Goal: Task Accomplishment & Management: Use online tool/utility

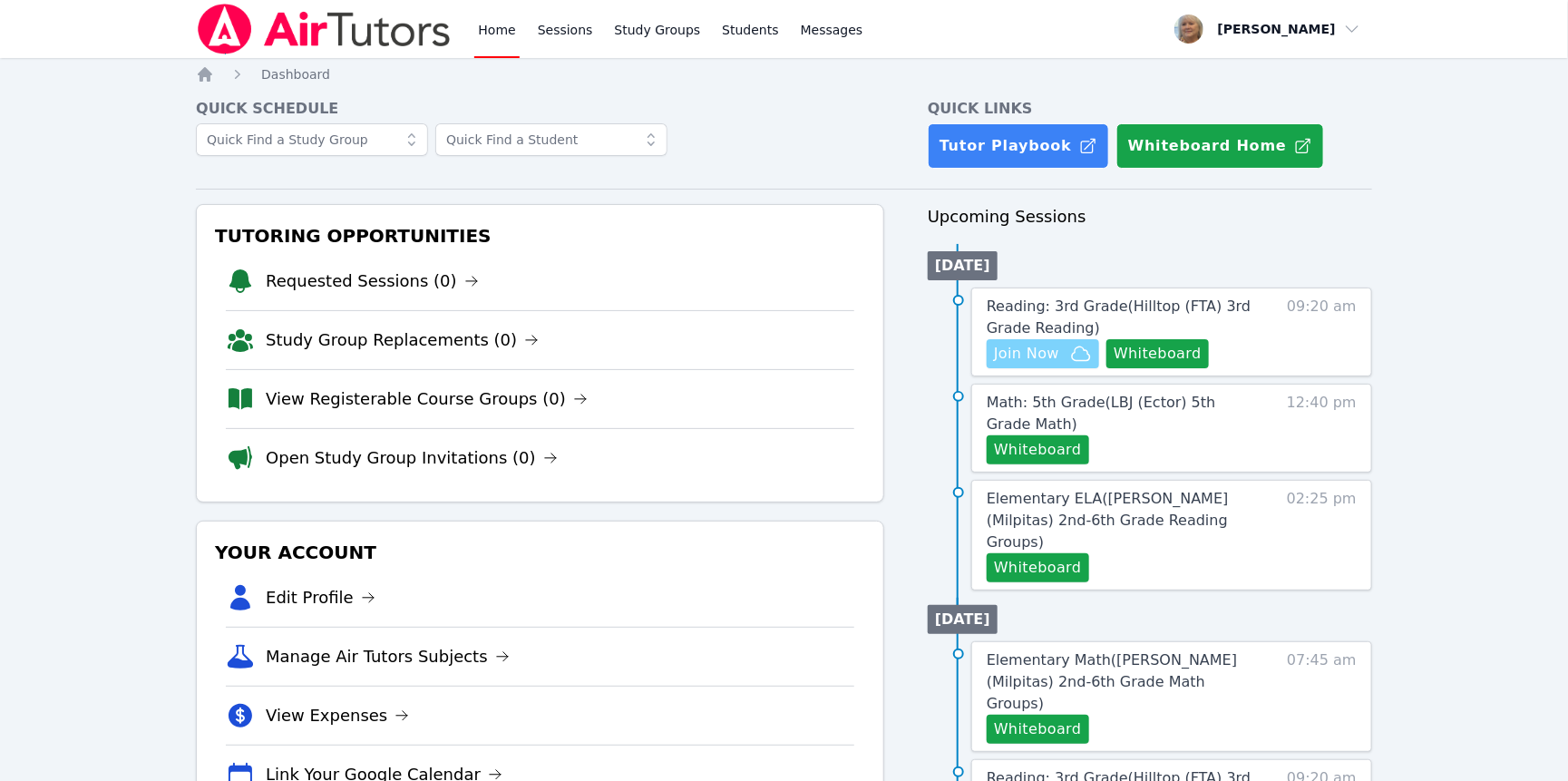
click at [1060, 365] on span "Join Now" at bounding box center [1026, 354] width 65 height 22
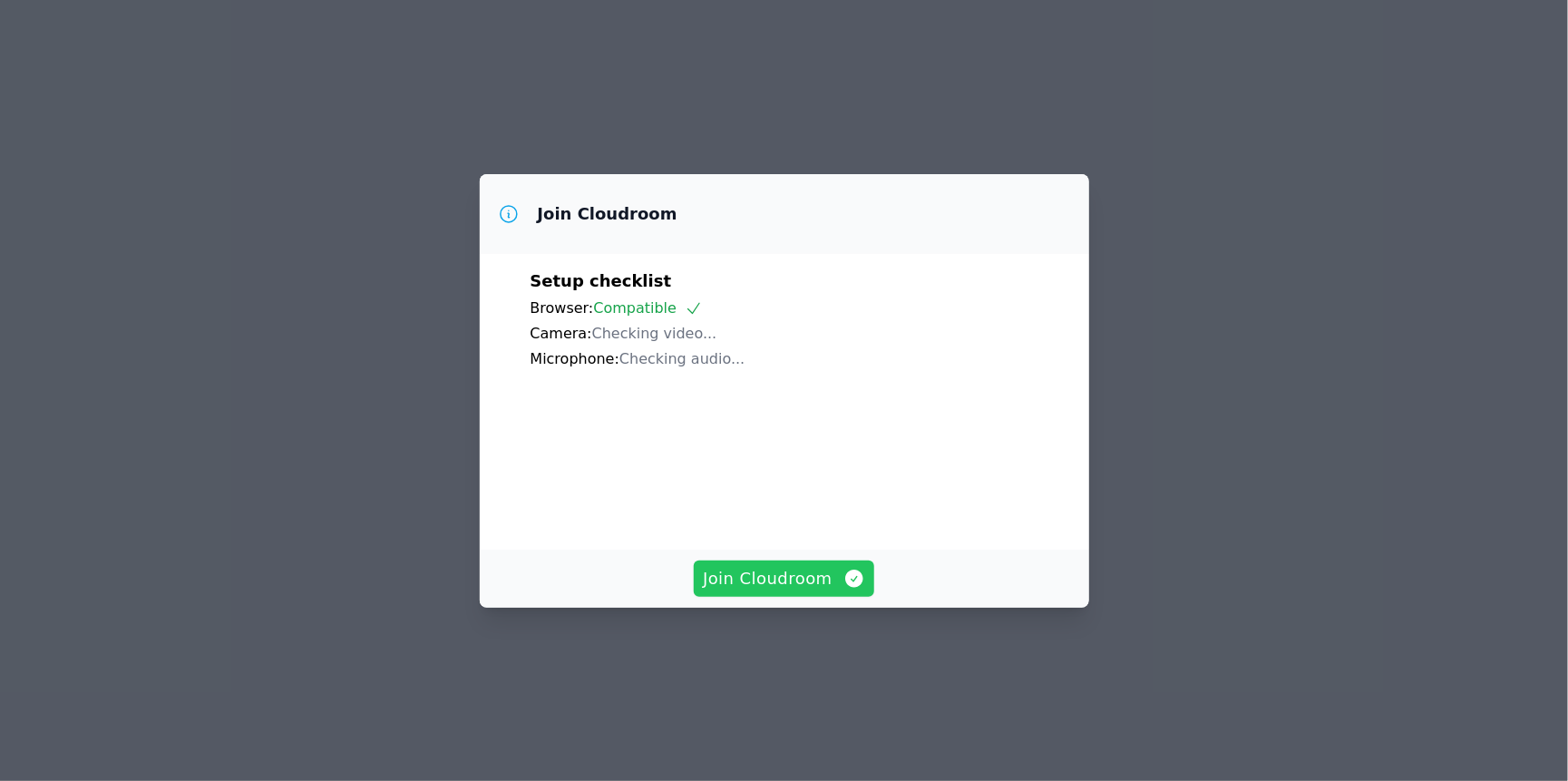
click at [811, 592] on span "Join Cloudroom" at bounding box center [784, 579] width 163 height 26
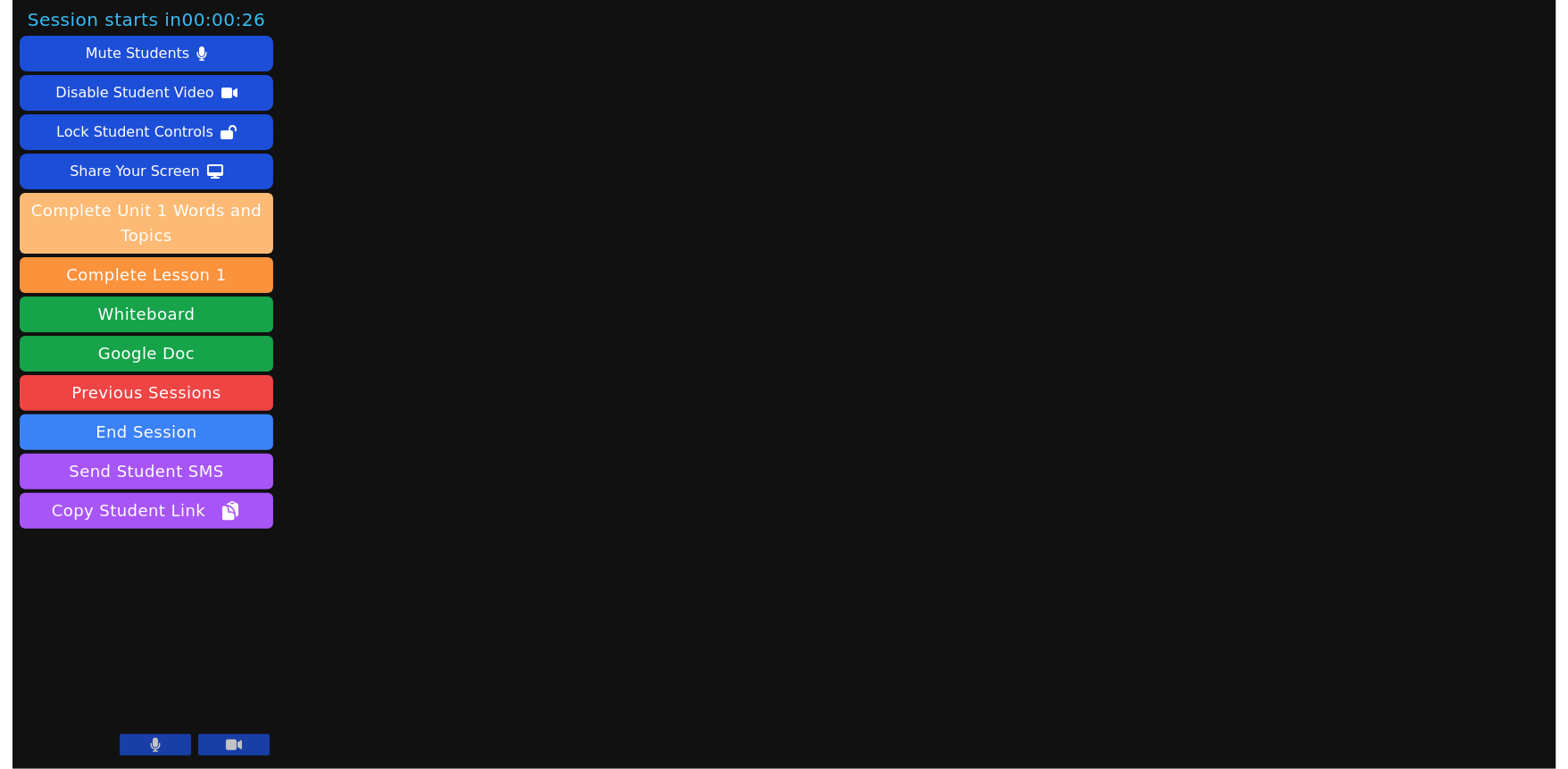
scroll to position [77, 0]
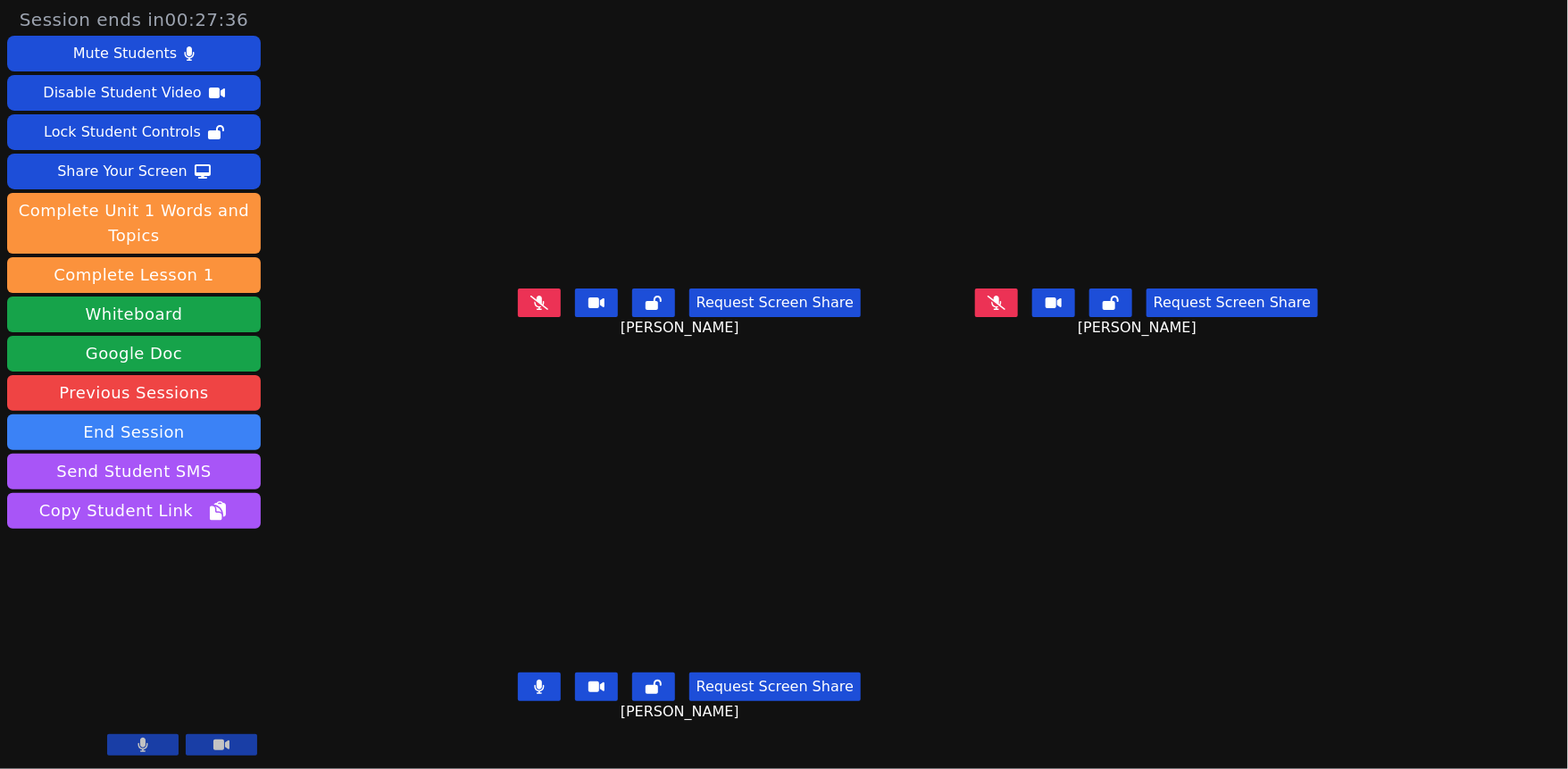
click at [534, 680] on icon at bounding box center [539, 686] width 10 height 14
click at [518, 673] on button at bounding box center [540, 687] width 43 height 29
click at [534, 680] on icon at bounding box center [540, 686] width 11 height 14
click at [1001, 296] on icon at bounding box center [996, 303] width 10 height 14
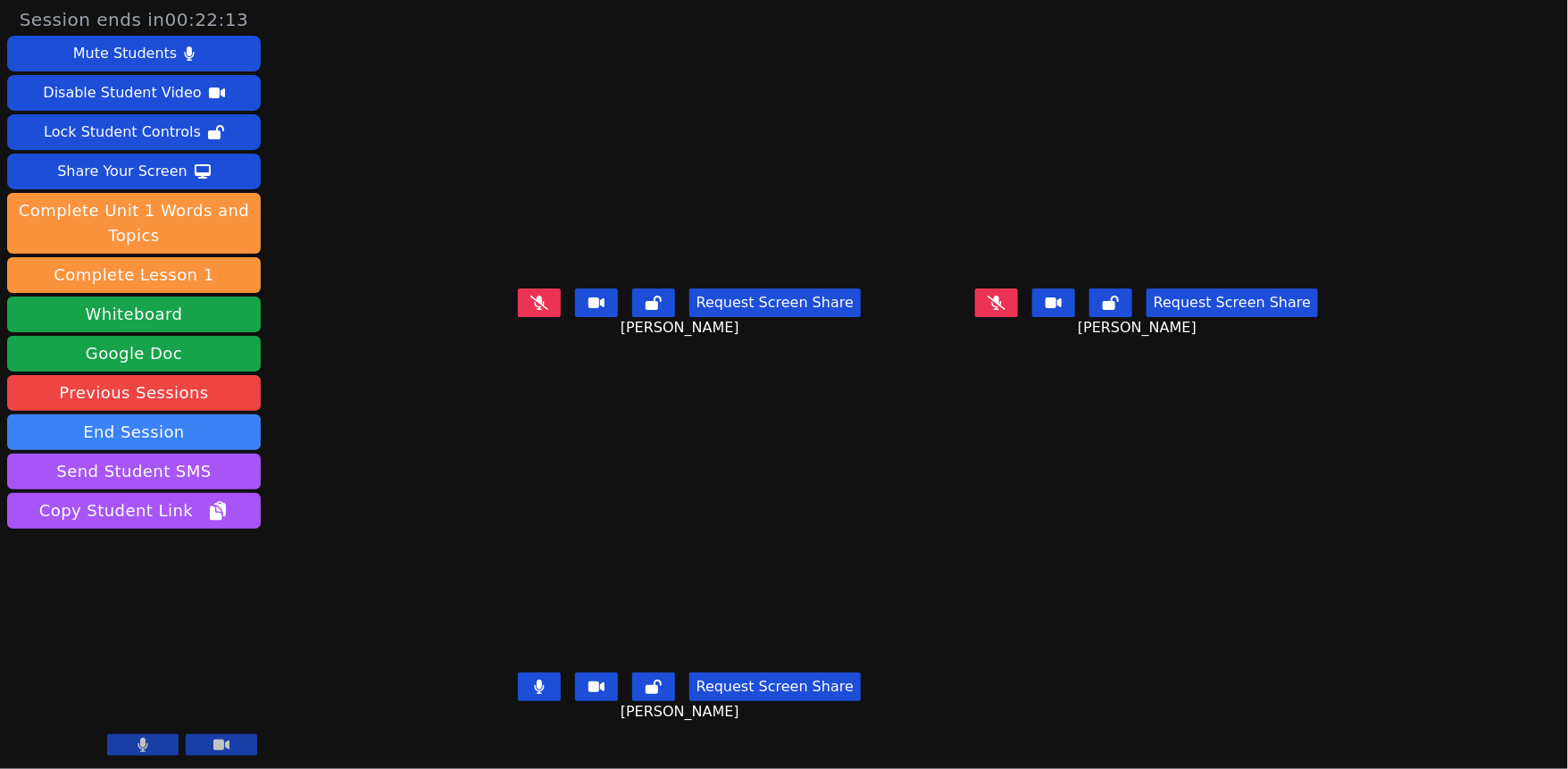
click at [534, 695] on icon at bounding box center [539, 686] width 10 height 14
click at [534, 310] on icon at bounding box center [540, 303] width 11 height 14
click at [518, 701] on button at bounding box center [540, 687] width 43 height 29
click at [1005, 310] on icon at bounding box center [996, 303] width 18 height 14
click at [1002, 310] on icon at bounding box center [997, 303] width 11 height 14
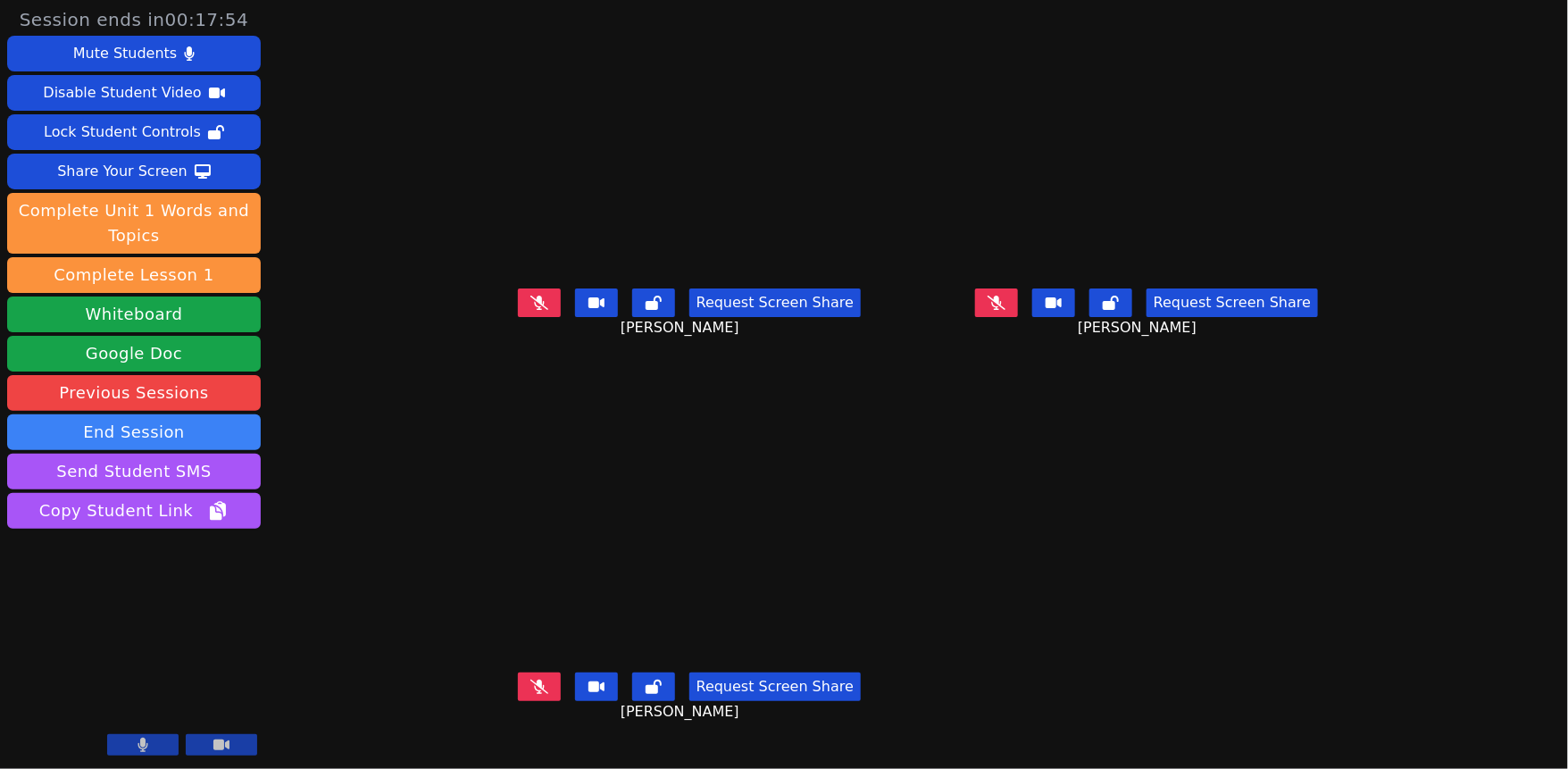
click at [530, 695] on icon at bounding box center [539, 686] width 18 height 14
click at [534, 695] on icon at bounding box center [539, 686] width 10 height 14
click at [1005, 310] on icon at bounding box center [996, 303] width 18 height 14
click at [518, 701] on button at bounding box center [540, 687] width 43 height 29
click at [534, 695] on icon at bounding box center [539, 686] width 10 height 14
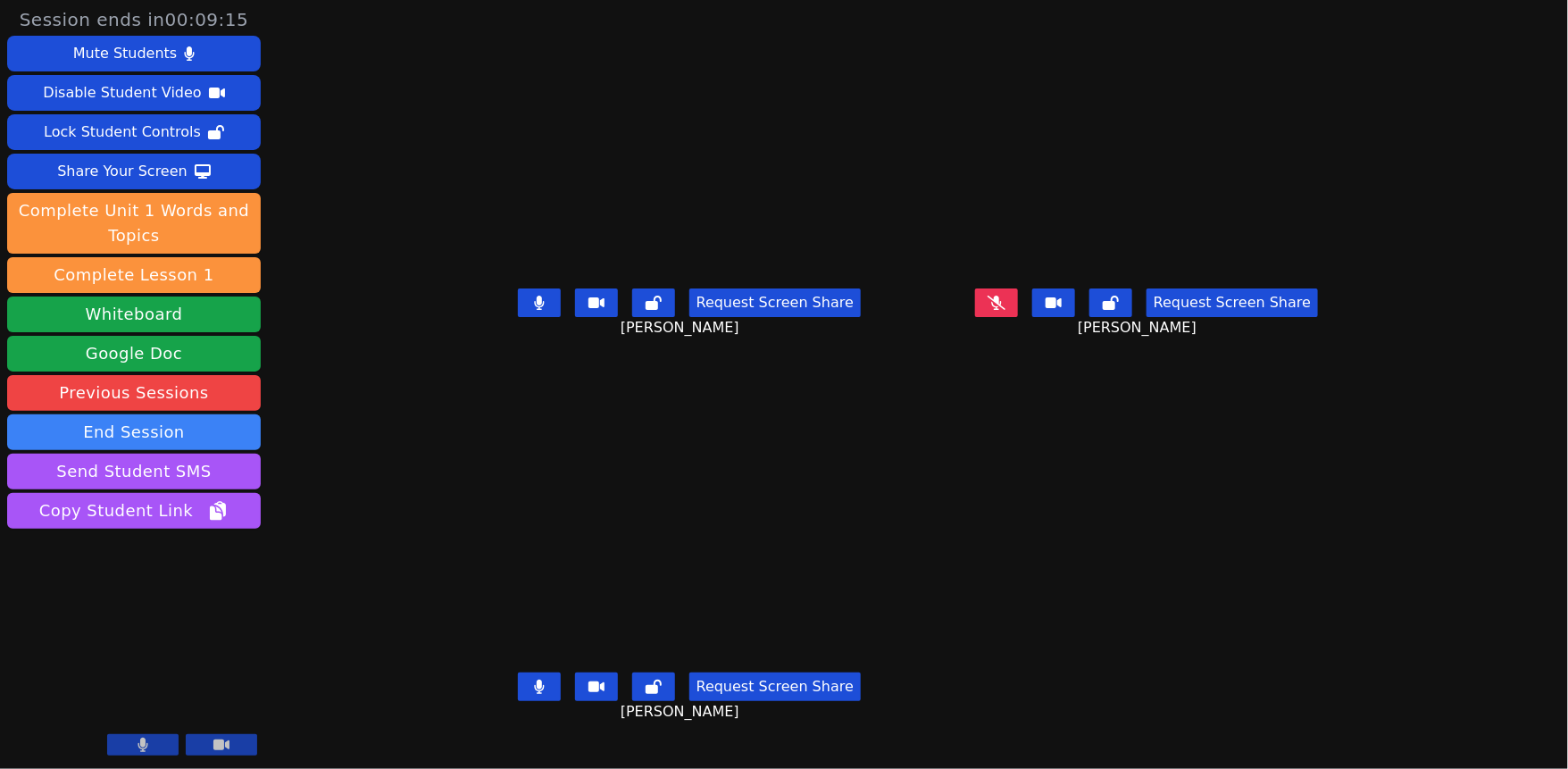
click at [518, 313] on button at bounding box center [540, 303] width 43 height 29
click at [518, 701] on button at bounding box center [540, 687] width 43 height 29
click at [1005, 310] on icon at bounding box center [996, 303] width 18 height 14
drag, startPoint x: 1029, startPoint y: 331, endPoint x: 1017, endPoint y: 341, distance: 15.6
click at [1002, 310] on icon at bounding box center [997, 303] width 11 height 14
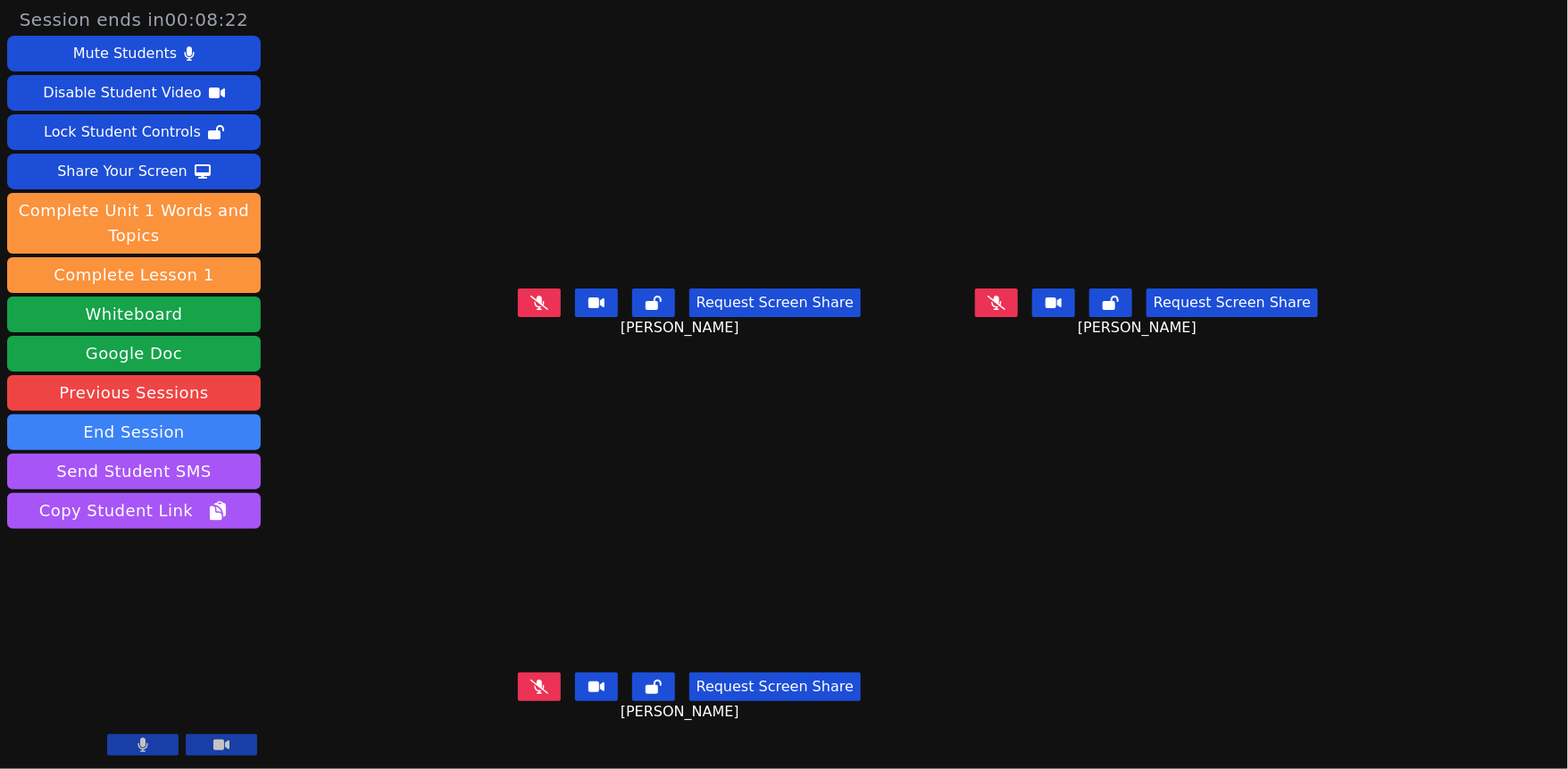
click at [518, 309] on button at bounding box center [540, 303] width 43 height 29
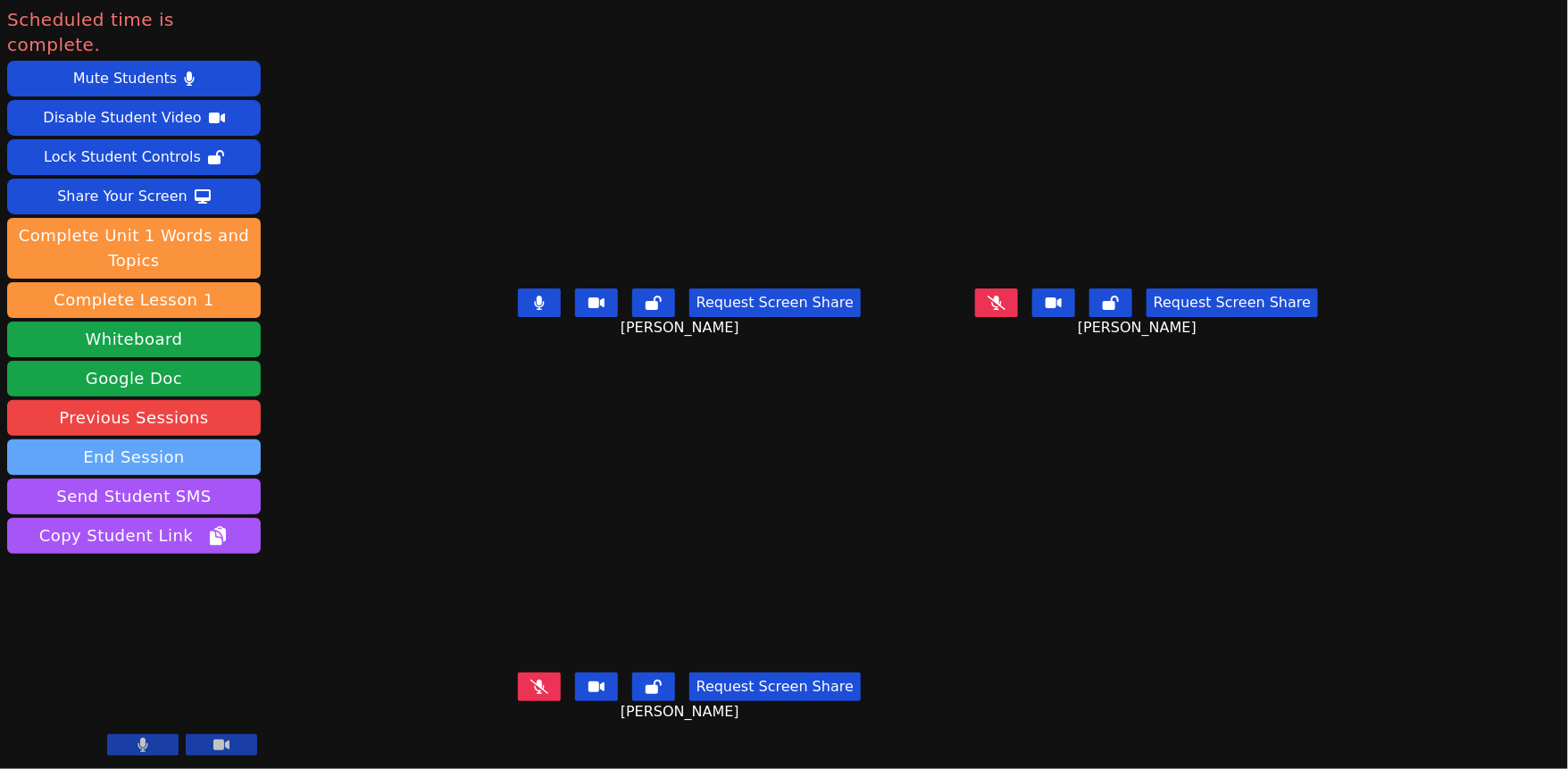
click at [187, 475] on button "End Session" at bounding box center [134, 457] width 254 height 35
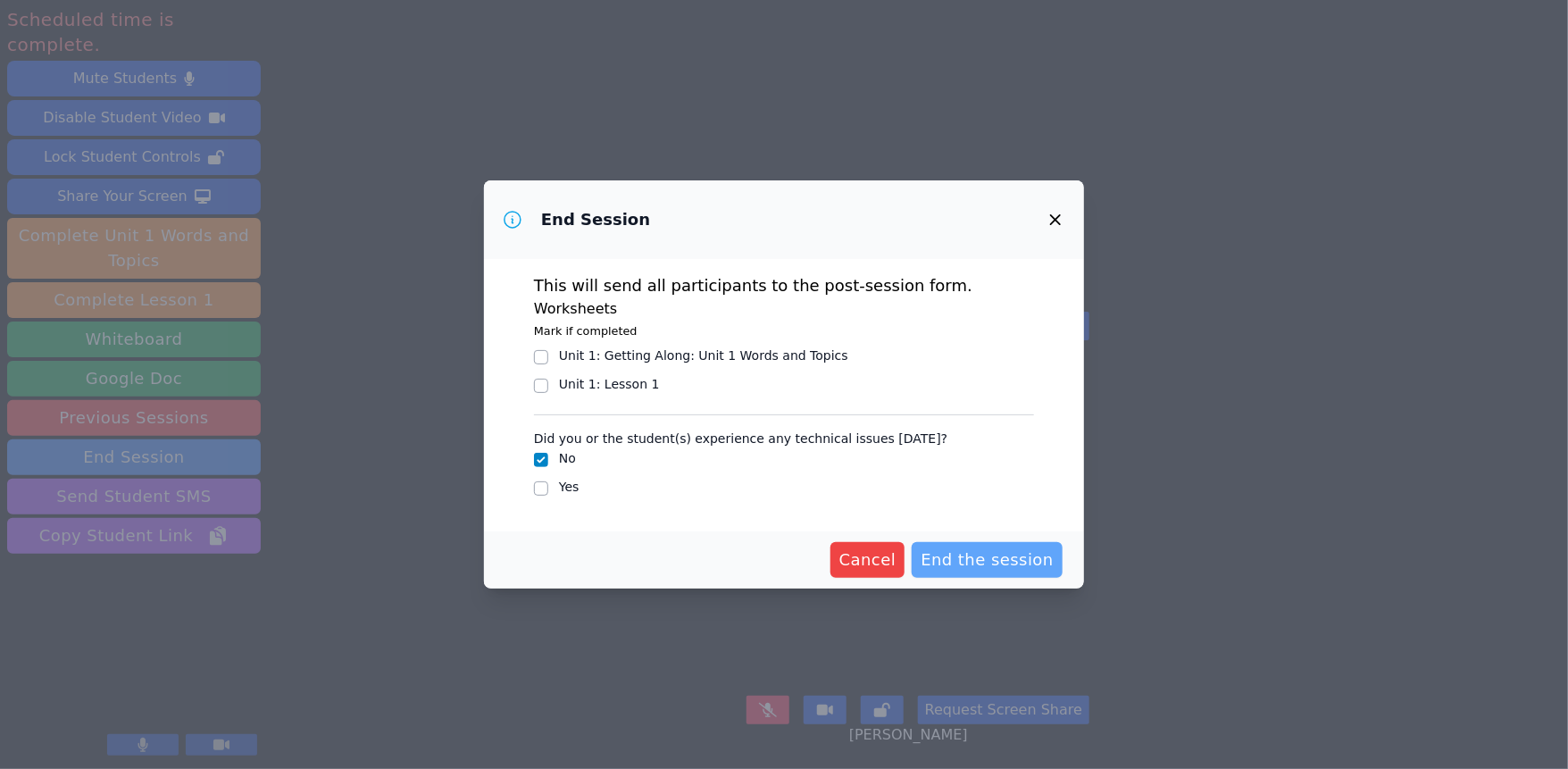
click at [1053, 573] on span "End the session" at bounding box center [986, 560] width 133 height 25
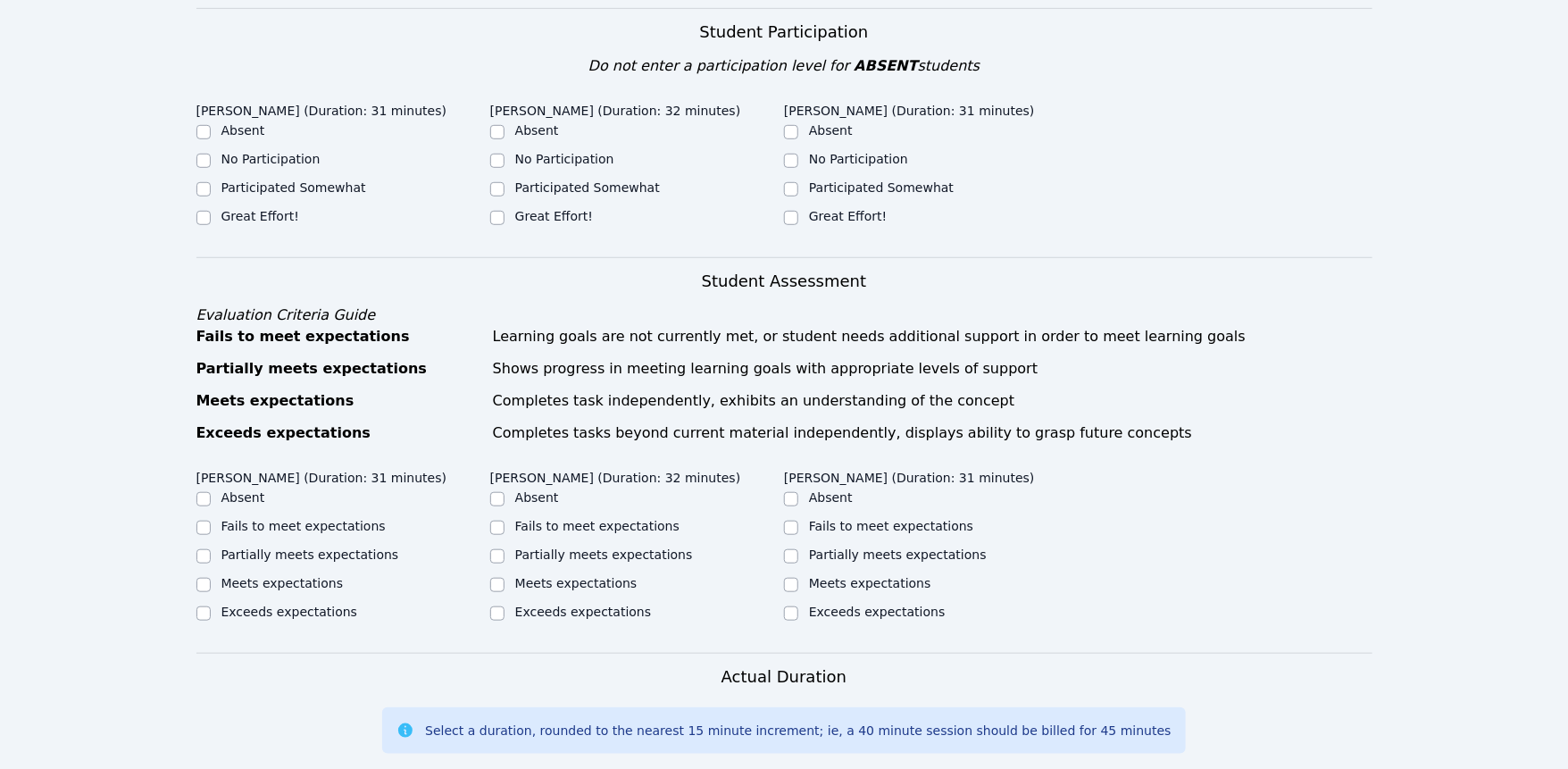
scroll to position [465, 0]
drag, startPoint x: 203, startPoint y: 411, endPoint x: 261, endPoint y: 422, distance: 59.0
click at [203, 227] on input "Great Effort!" at bounding box center [203, 219] width 14 height 14
checkbox input "true"
drag, startPoint x: 499, startPoint y: 405, endPoint x: 607, endPoint y: 421, distance: 109.2
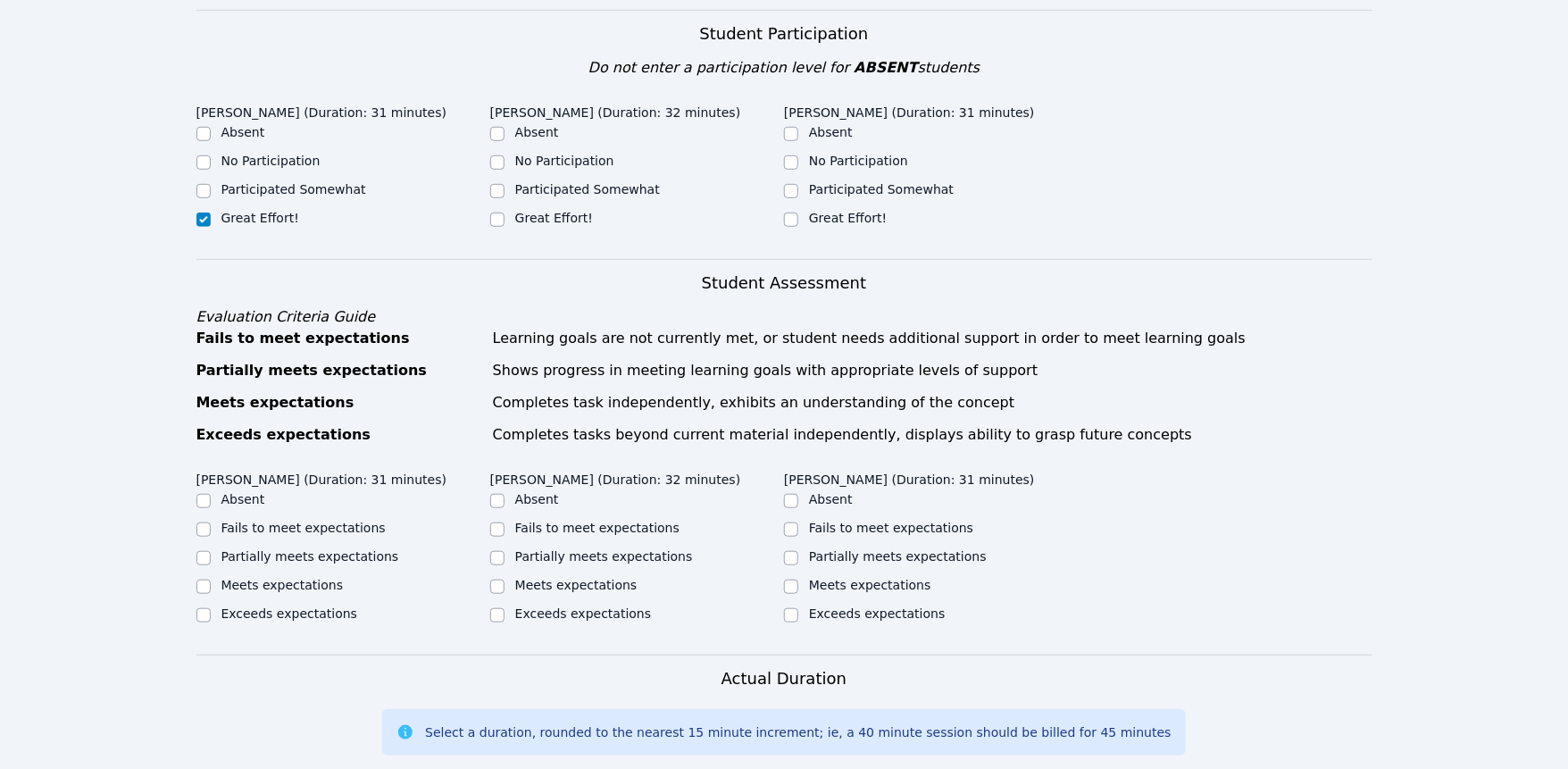
click at [500, 231] on div at bounding box center [497, 220] width 14 height 21
drag, startPoint x: 797, startPoint y: 411, endPoint x: 782, endPoint y: 419, distance: 17.0
click at [797, 227] on input "Great Effort!" at bounding box center [790, 219] width 14 height 14
checkbox input "true"
drag, startPoint x: 503, startPoint y: 411, endPoint x: 545, endPoint y: 425, distance: 44.3
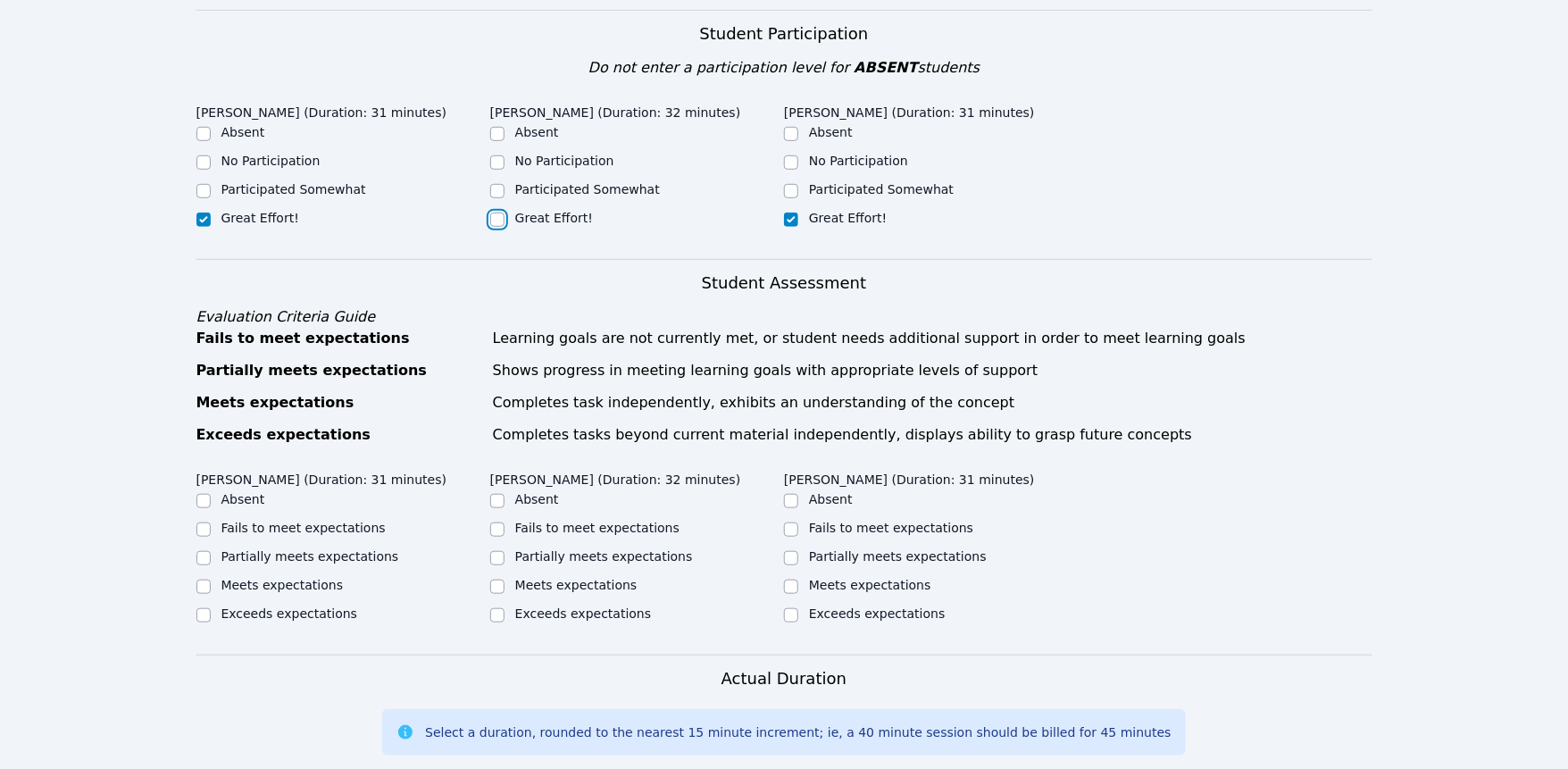
click at [503, 227] on input "Great Effort!" at bounding box center [497, 219] width 14 height 14
checkbox input "true"
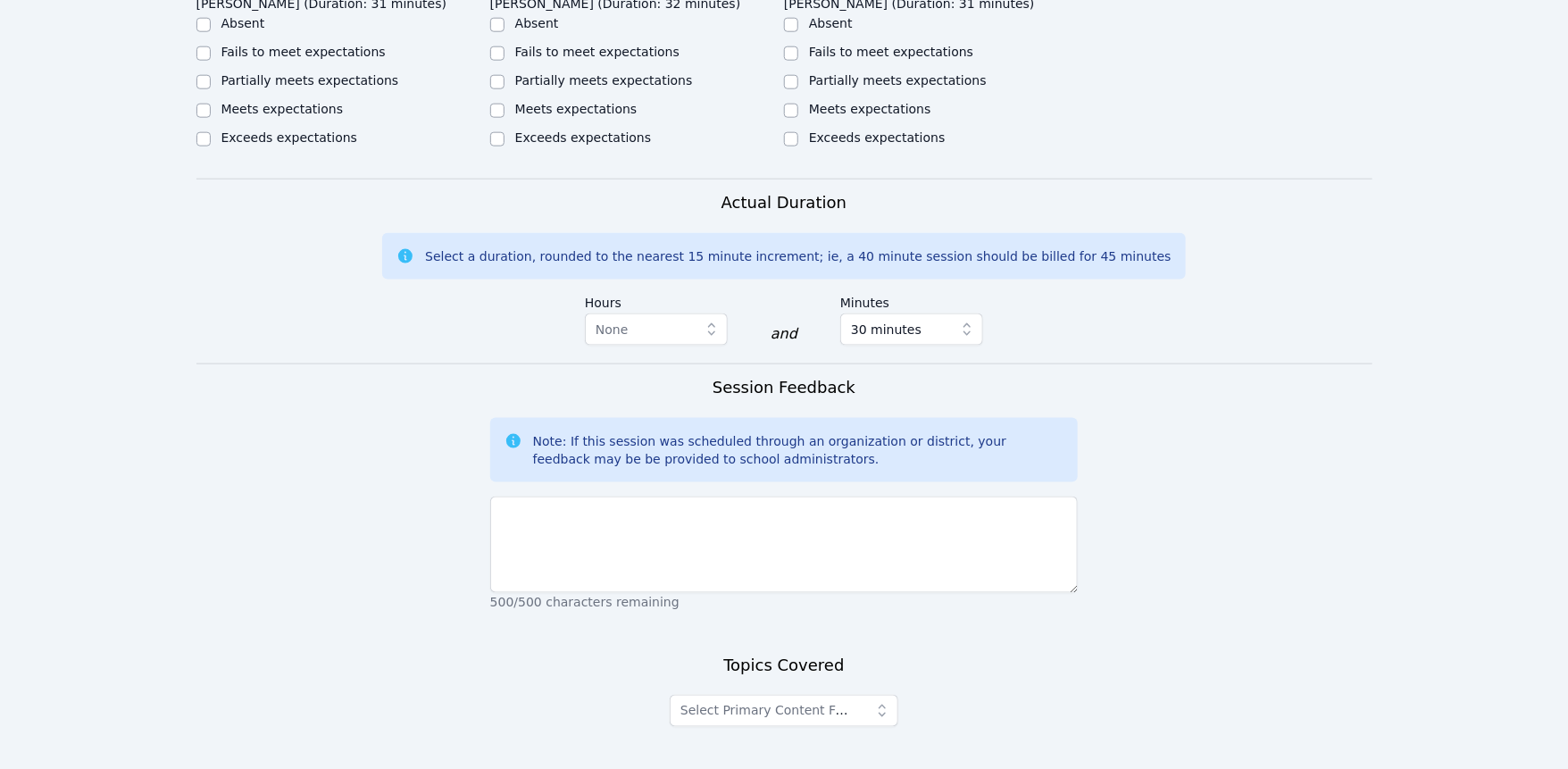
scroll to position [1005, 0]
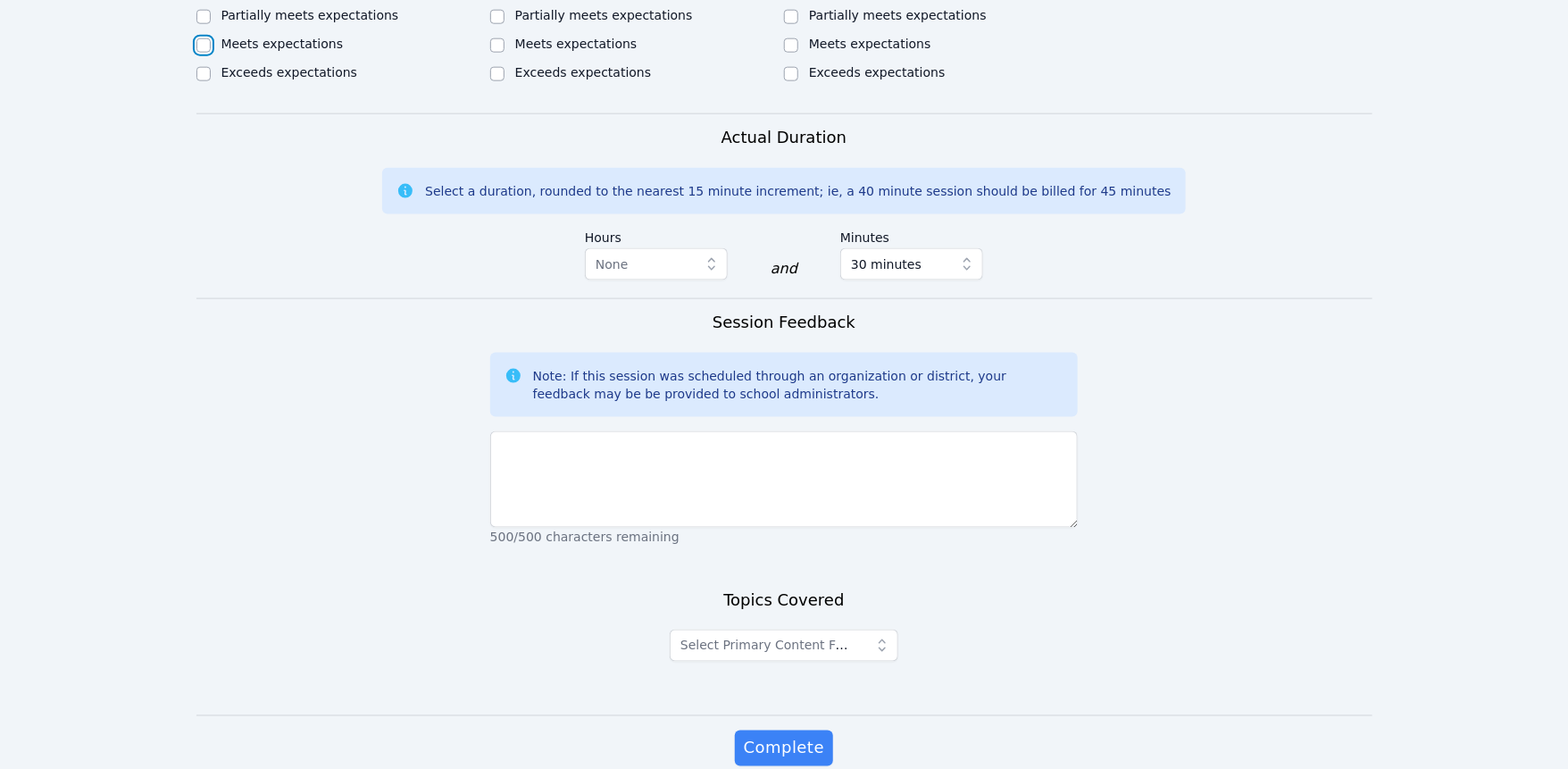
click at [208, 53] on input "Meets expectations" at bounding box center [203, 45] width 14 height 14
checkbox input "true"
drag, startPoint x: 499, startPoint y: 331, endPoint x: 534, endPoint y: 331, distance: 35.0
click at [500, 53] on input "Meets expectations" at bounding box center [497, 45] width 14 height 14
checkbox input "true"
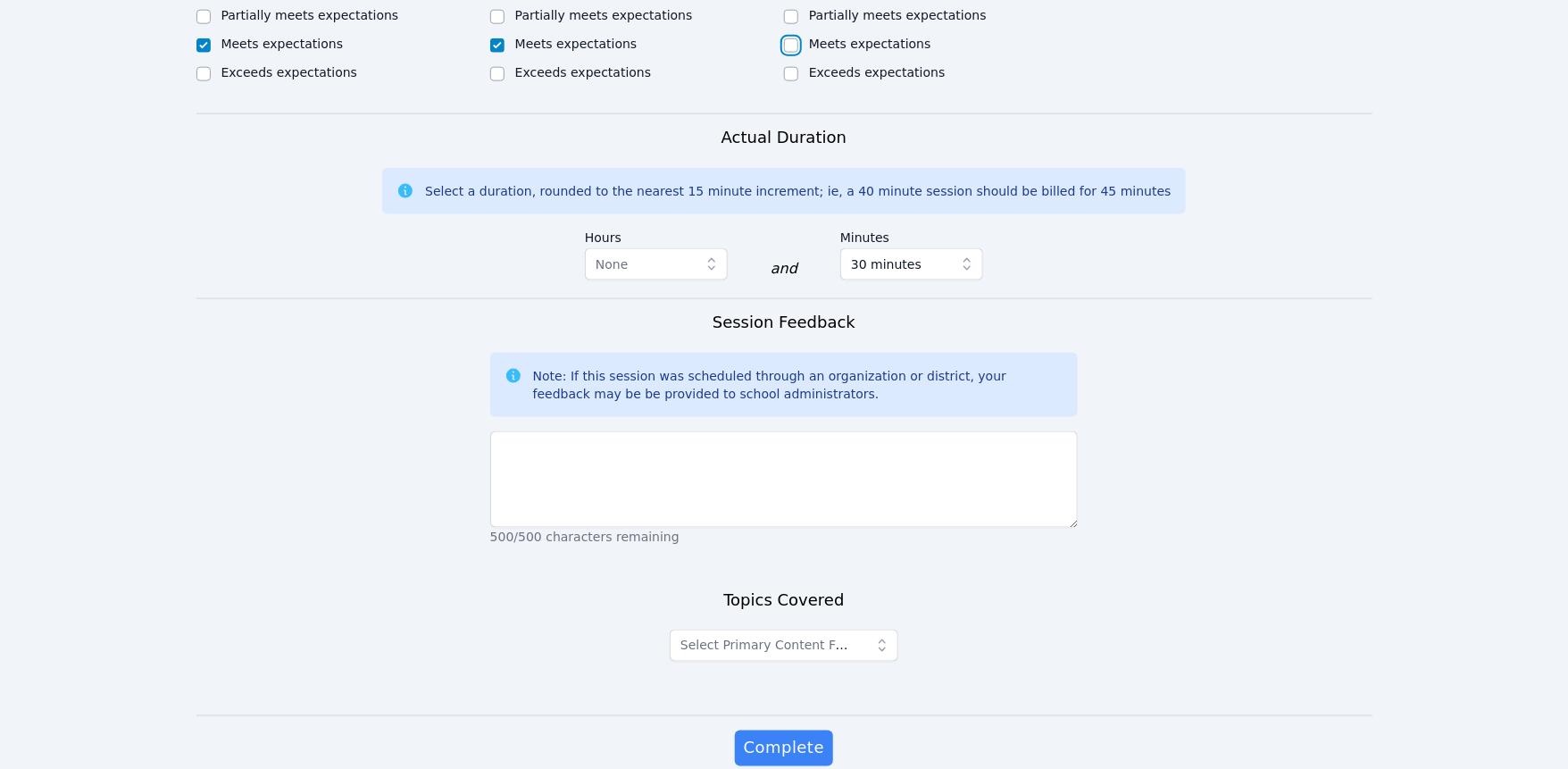
click at [792, 53] on input "Meets expectations" at bounding box center [790, 45] width 14 height 14
checkbox input "true"
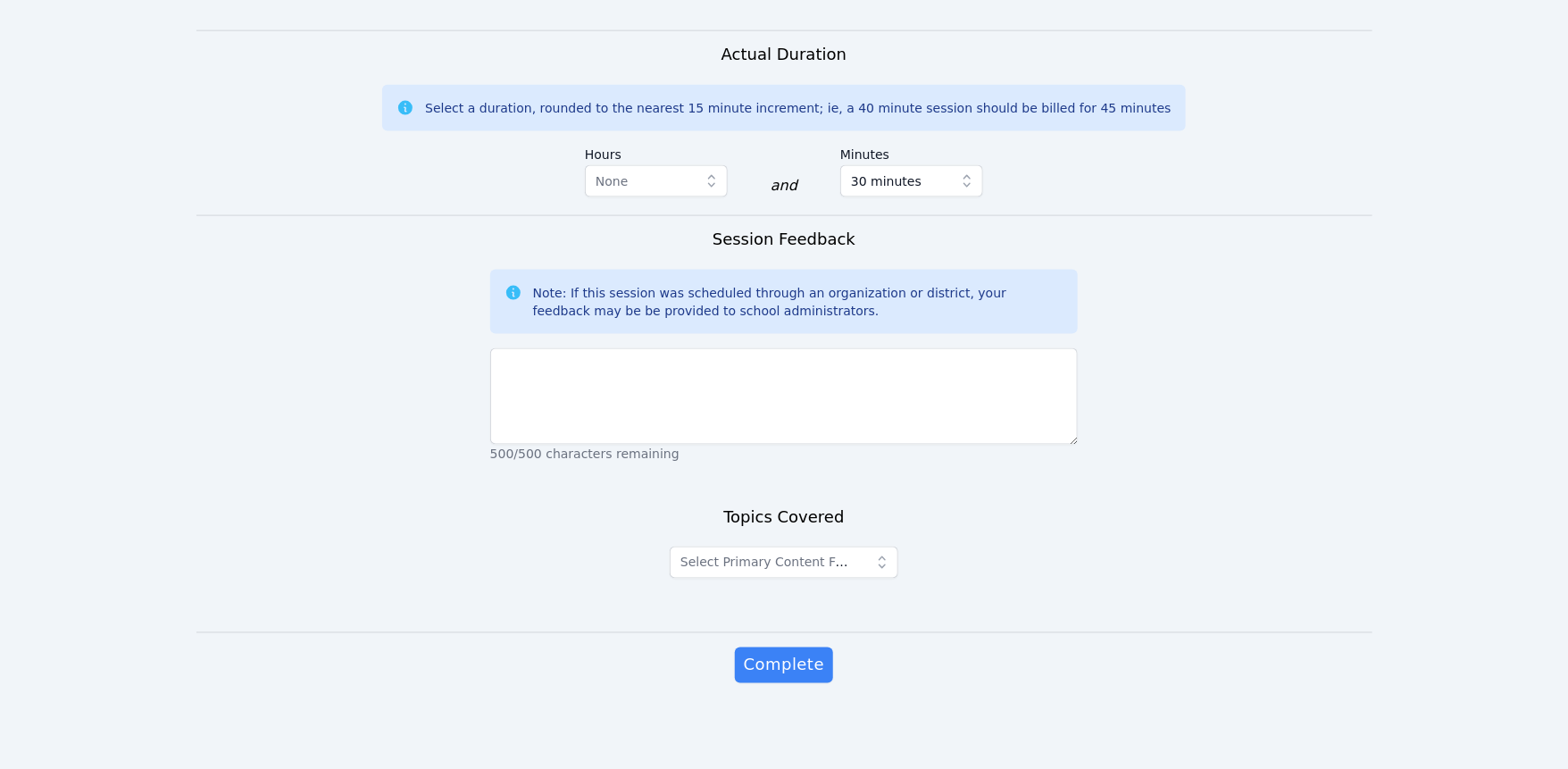
scroll to position [1576, 0]
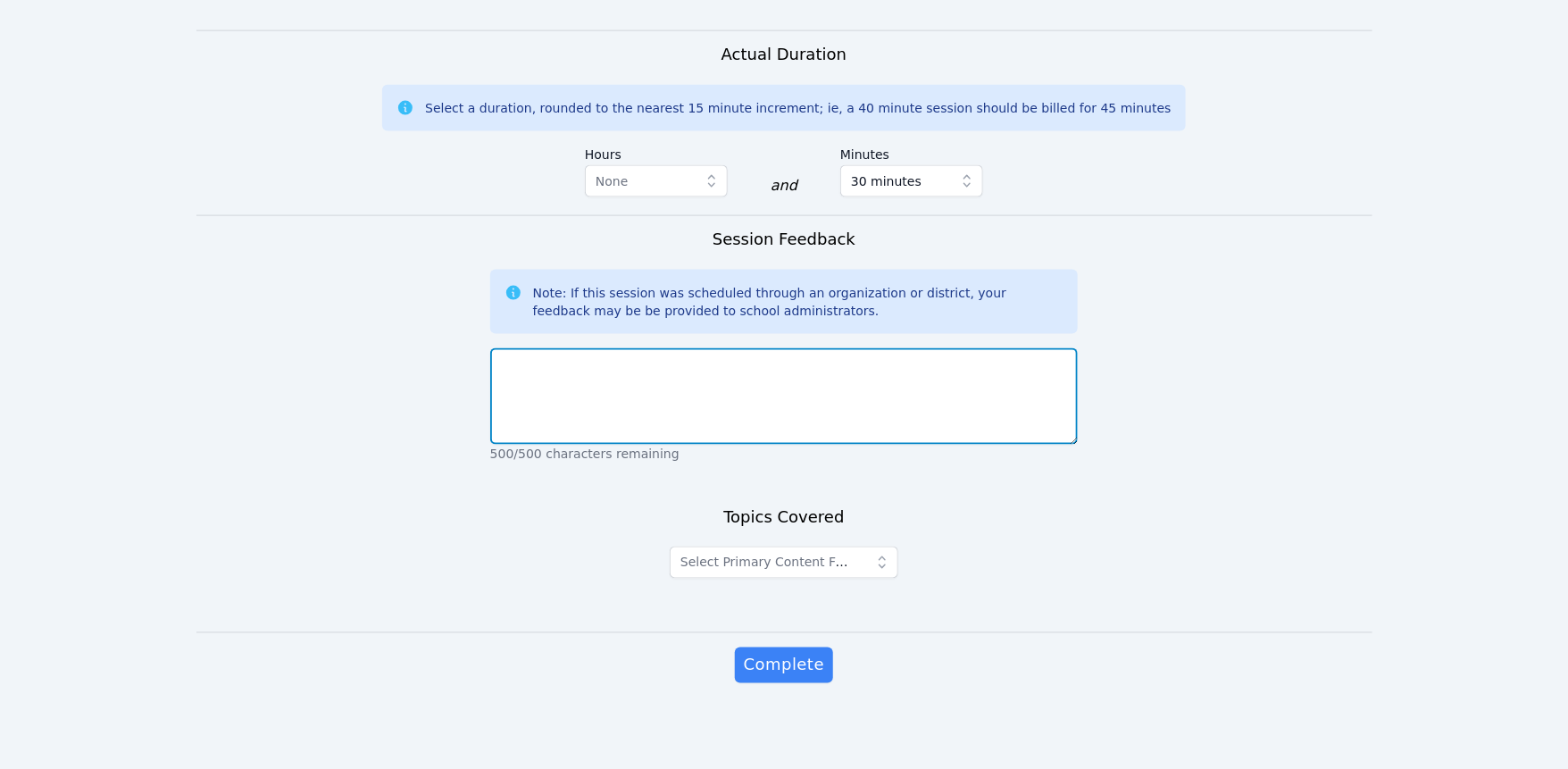
click at [784, 348] on textarea at bounding box center [784, 397] width 588 height 97
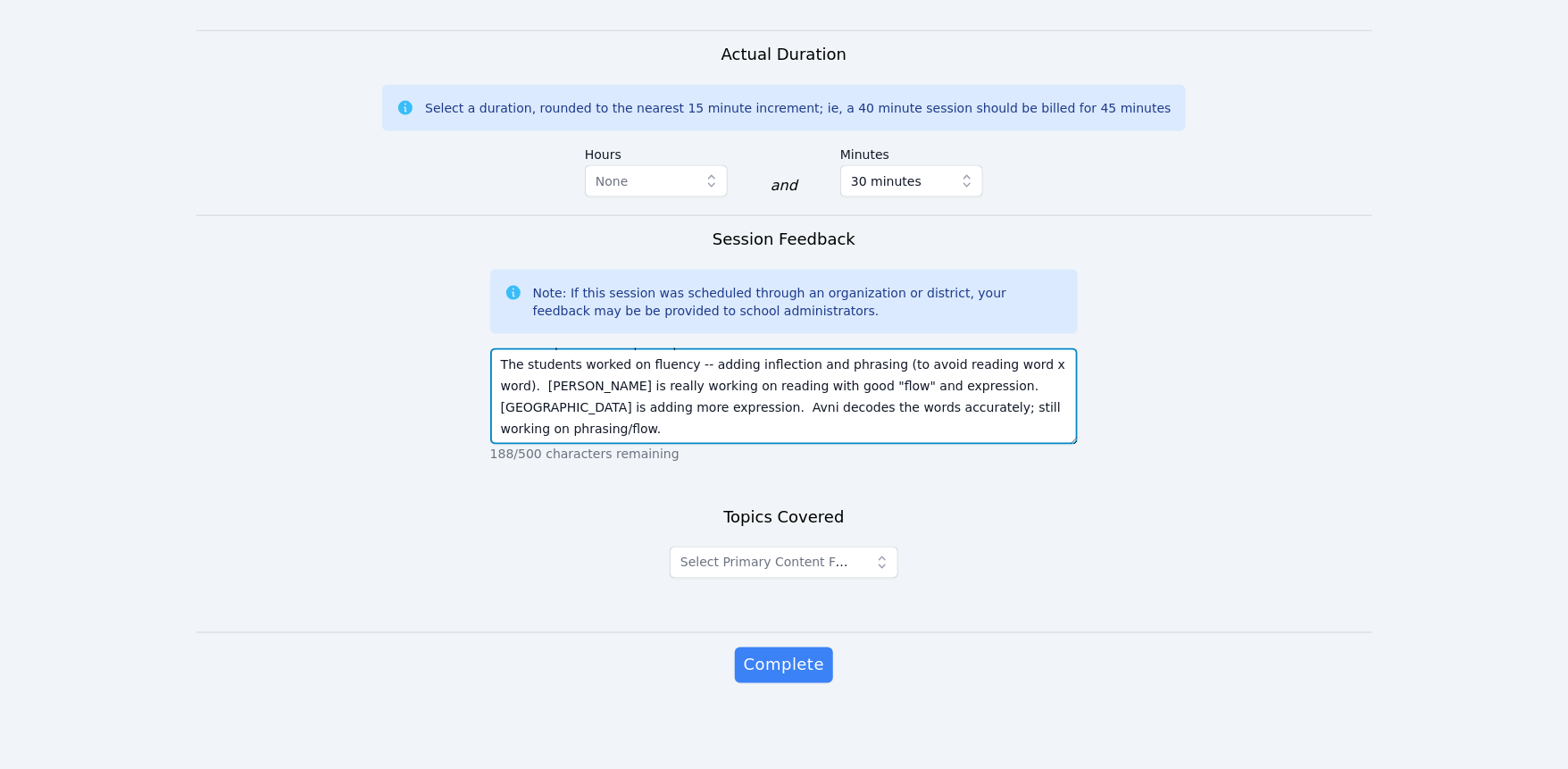
scroll to position [70, 0]
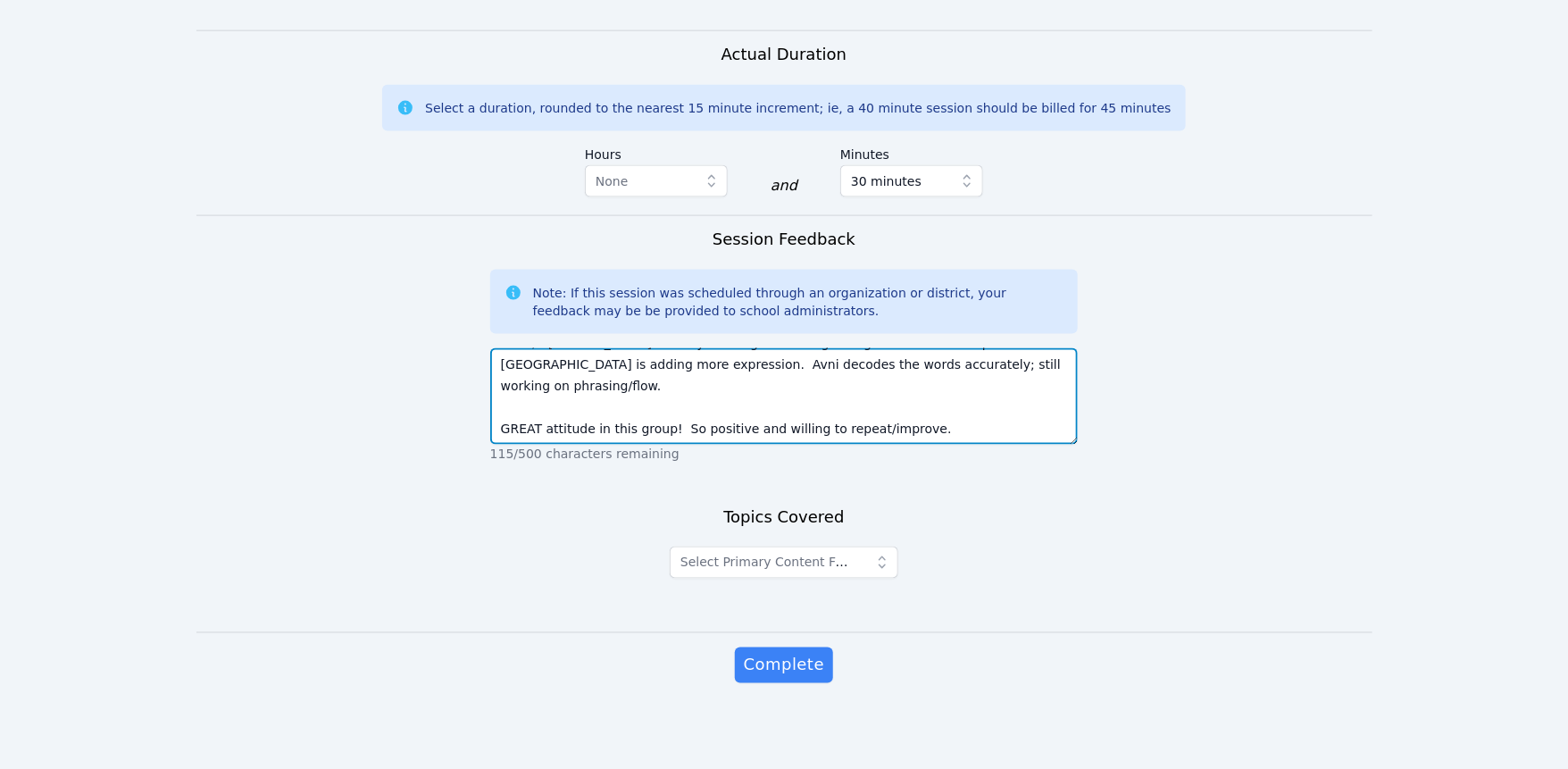
type textarea "All were present and participated well! The students worked on fluency -- addin…"
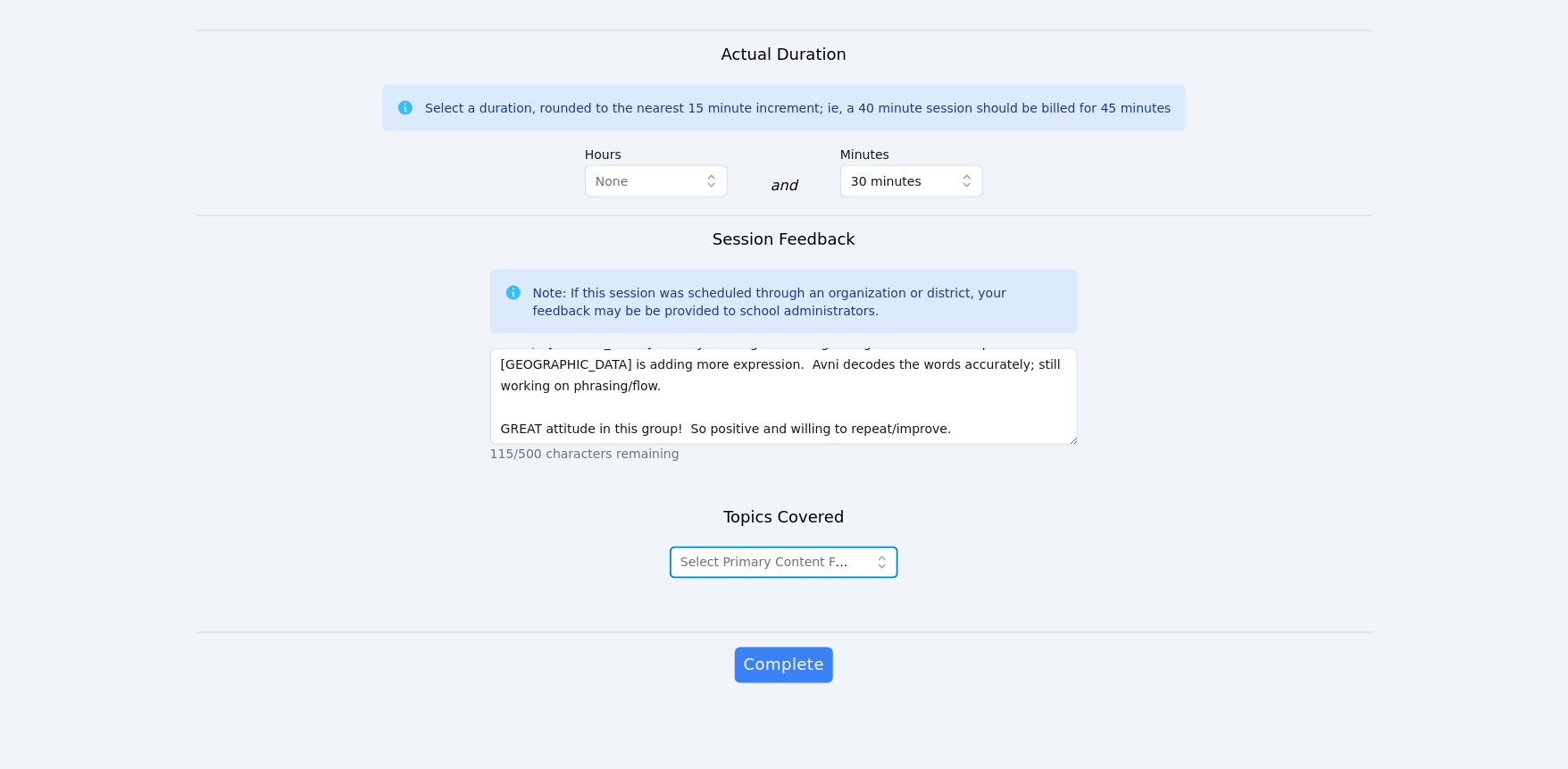
click at [891, 554] on icon "button" at bounding box center [881, 562] width 18 height 18
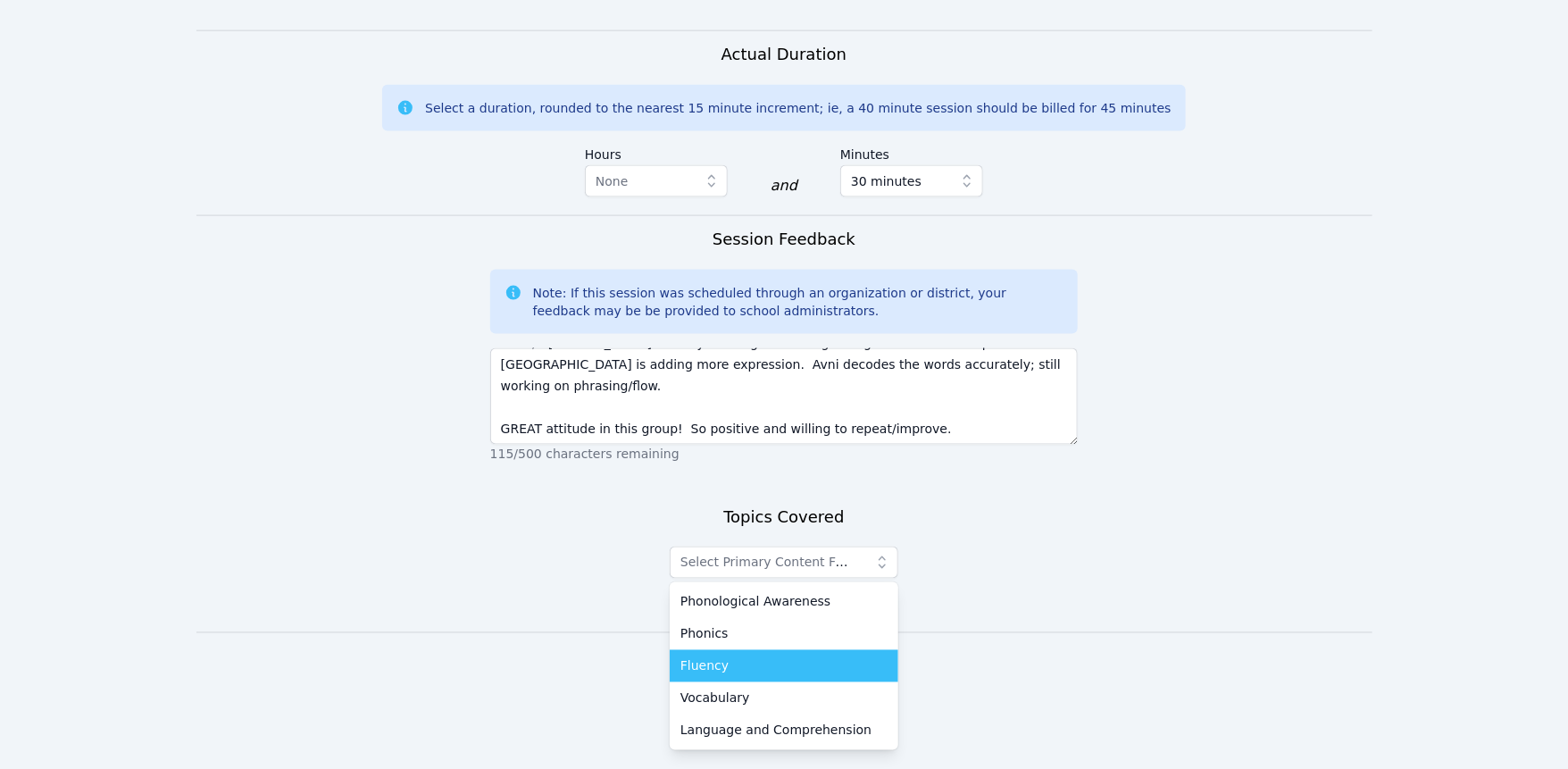
click at [826, 657] on div "Fluency" at bounding box center [784, 666] width 208 height 18
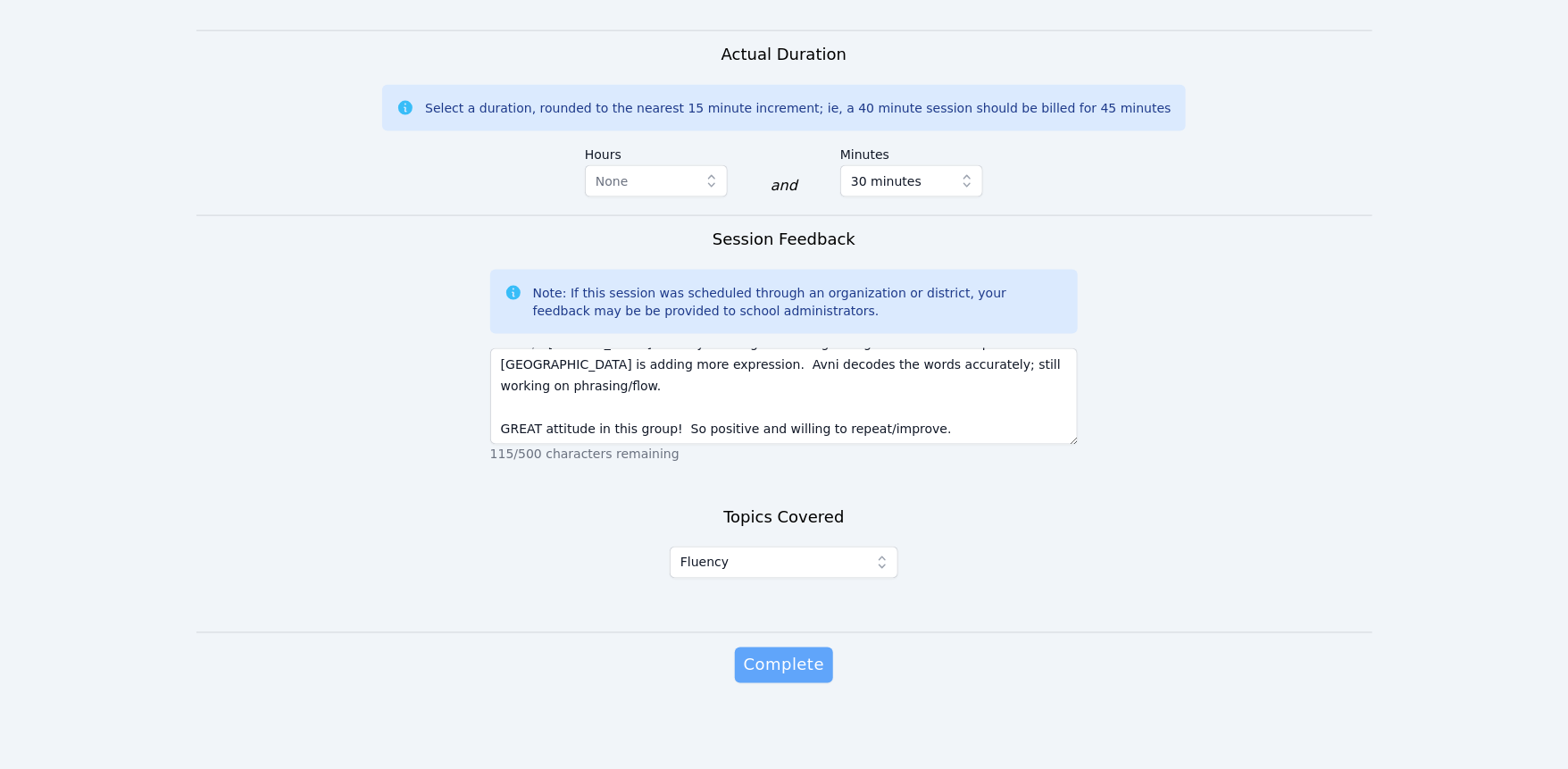
click at [817, 653] on span "Complete" at bounding box center [784, 665] width 80 height 25
